Goal: Find specific page/section: Find specific page/section

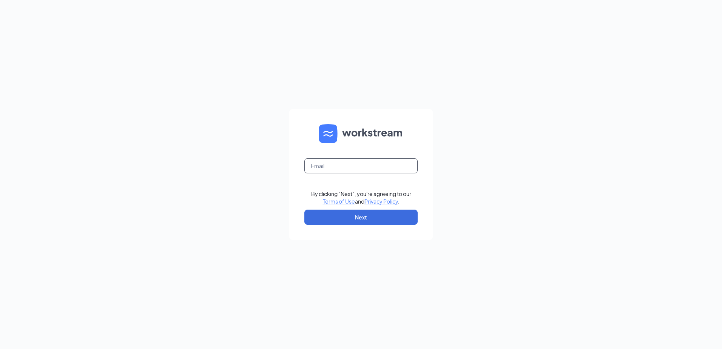
click at [327, 165] on input "text" at bounding box center [360, 165] width 113 height 15
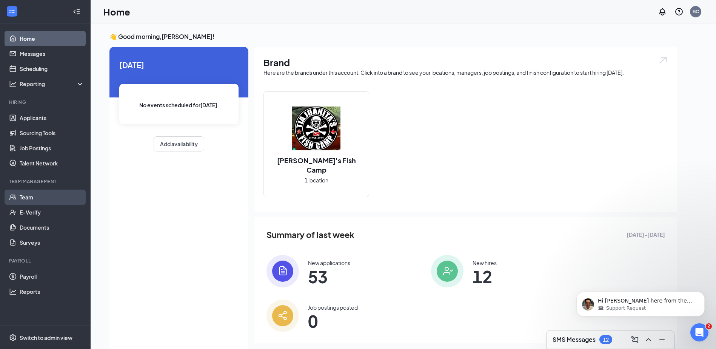
click at [20, 190] on link "Team" at bounding box center [52, 196] width 65 height 15
